Goal: Task Accomplishment & Management: Complete application form

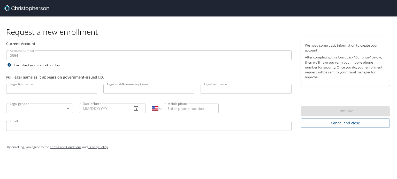
select select "US"
click at [63, 88] on input "Legal first name" at bounding box center [51, 89] width 91 height 10
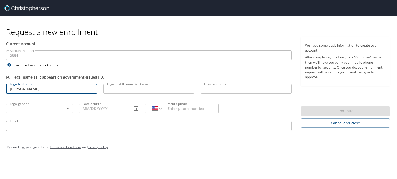
type input "[PERSON_NAME]"
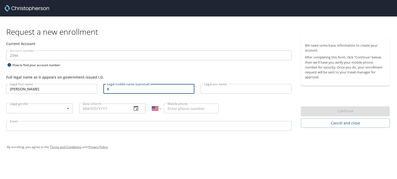
type input "K"
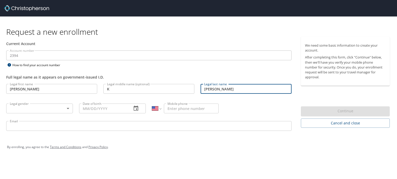
type input "[PERSON_NAME]"
click at [67, 111] on body "Request a new enrollment Current Account Account number 2394 Account number How…" at bounding box center [198, 89] width 397 height 179
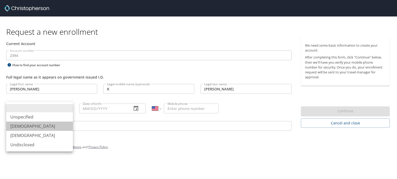
click at [23, 128] on li "[DEMOGRAPHIC_DATA]" at bounding box center [39, 126] width 67 height 9
type input "[DEMOGRAPHIC_DATA]"
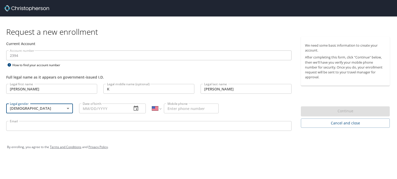
click at [135, 107] on icon "button" at bounding box center [136, 109] width 6 height 6
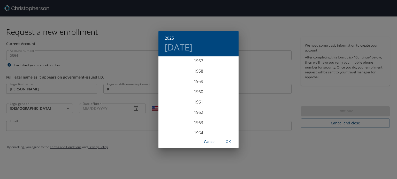
scroll to position [625, 0]
click at [197, 108] on div "1964" at bounding box center [198, 109] width 80 height 10
click at [196, 65] on div "Feb" at bounding box center [198, 66] width 27 height 19
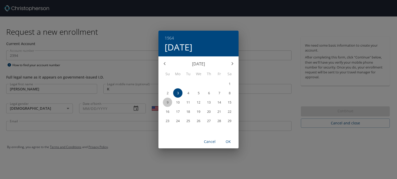
click at [167, 104] on p "9" at bounding box center [168, 102] width 2 height 3
click at [228, 141] on span "OK" at bounding box center [228, 142] width 12 height 6
type input "[DATE]"
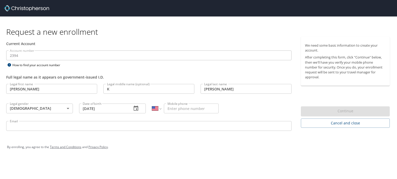
click at [193, 108] on input "Mobile phone" at bounding box center [191, 109] width 55 height 10
type input "[PHONE_NUMBER]"
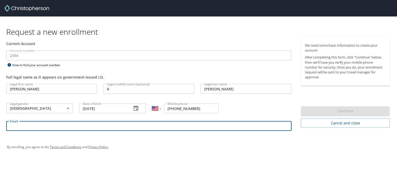
click at [62, 127] on input "Email" at bounding box center [148, 126] width 285 height 10
type input "[EMAIL_ADDRESS][DOMAIN_NAME]"
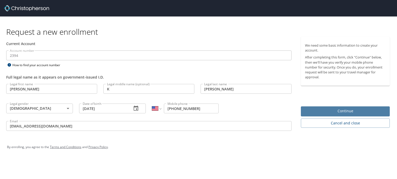
click at [351, 113] on span "Continue" at bounding box center [345, 111] width 81 height 6
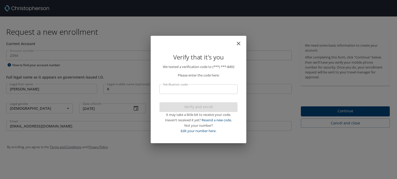
click at [202, 91] on input "Verification code" at bounding box center [198, 89] width 78 height 10
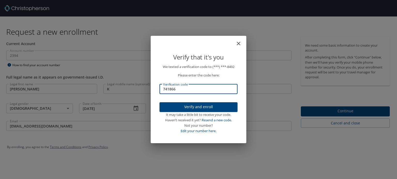
type input "741866"
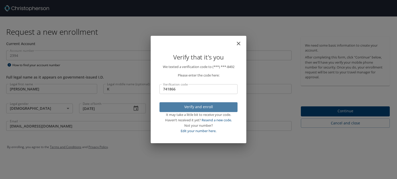
click at [206, 109] on span "Verify and enroll" at bounding box center [198, 107] width 70 height 6
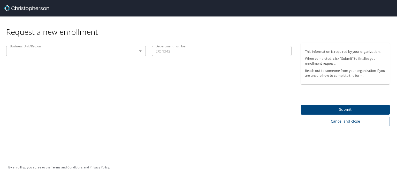
click at [141, 52] on icon "Open" at bounding box center [140, 51] width 6 height 6
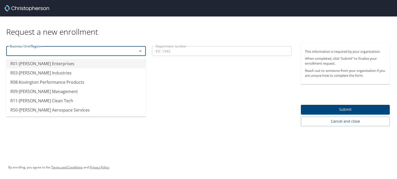
click at [60, 63] on li "R01-[PERSON_NAME] Enterprises" at bounding box center [75, 63] width 139 height 9
type input "R01-[PERSON_NAME] Enterprises"
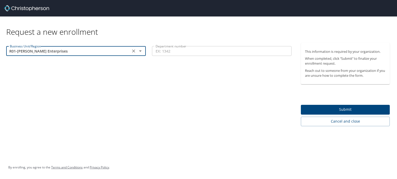
click at [194, 50] on input "Department number" at bounding box center [221, 51] width 139 height 10
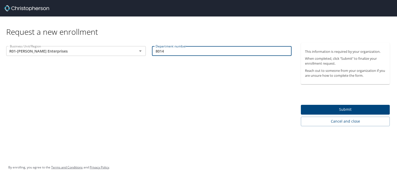
type input "8014"
click at [346, 111] on span "Submit" at bounding box center [345, 110] width 81 height 6
